Goal: Transaction & Acquisition: Purchase product/service

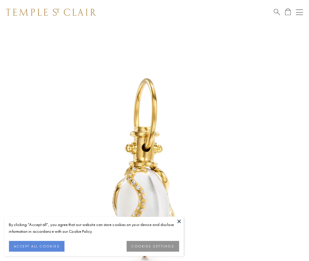
scroll to position [8, 0]
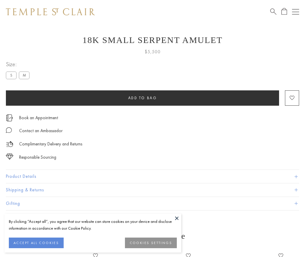
click at [142, 98] on span "Add to bag" at bounding box center [142, 97] width 29 height 5
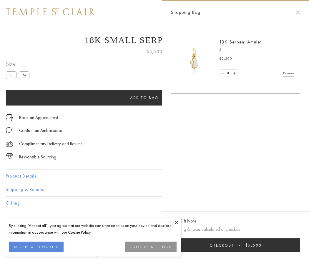
click at [237, 245] on button "Checkout $5,500" at bounding box center [235, 246] width 129 height 14
